Goal: Register for event/course

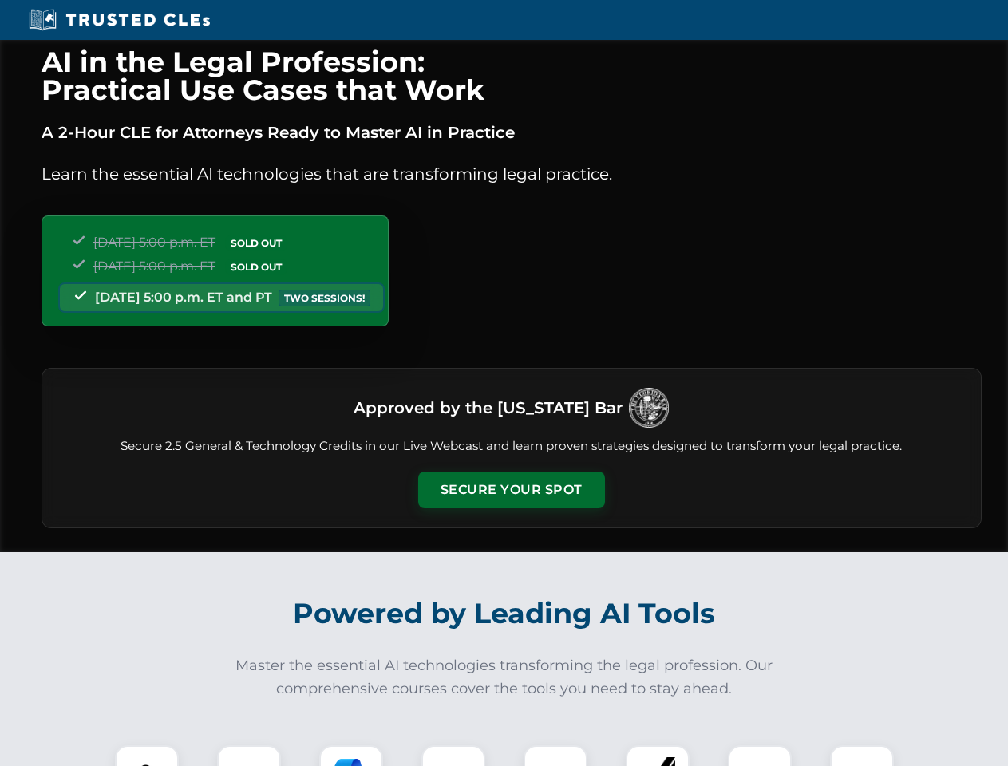
click at [511, 490] on button "Secure Your Spot" at bounding box center [511, 490] width 187 height 37
click at [147, 756] on img at bounding box center [147, 777] width 46 height 46
click at [249, 756] on div at bounding box center [249, 778] width 64 height 64
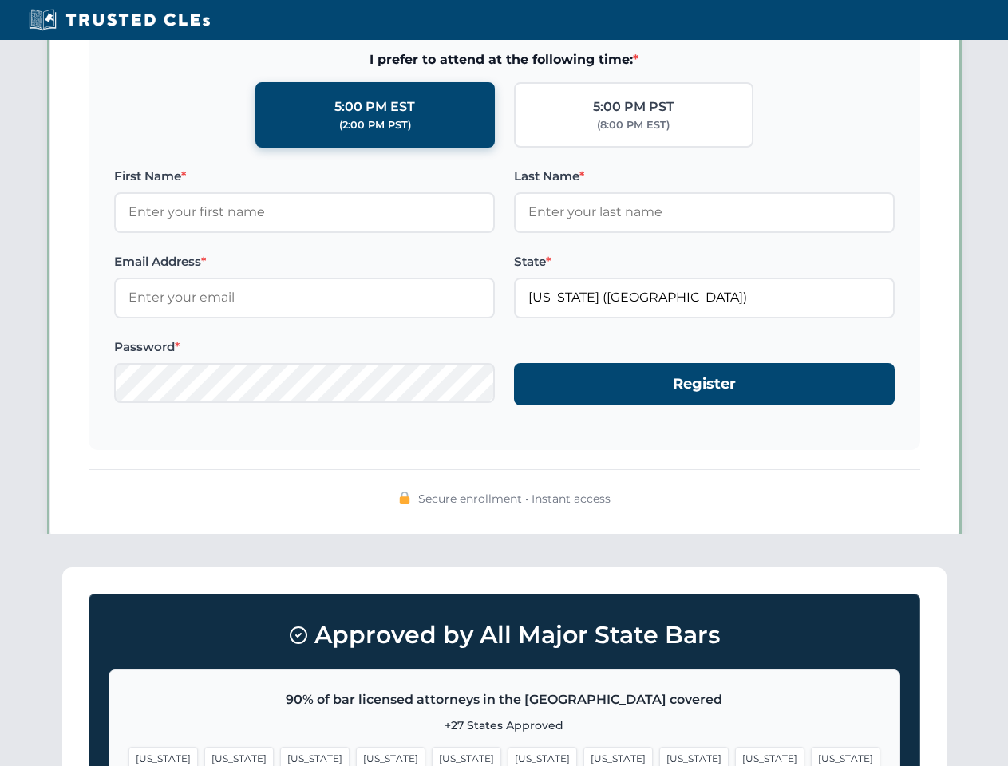
click at [735, 756] on span "[US_STATE]" at bounding box center [769, 758] width 69 height 23
